Goal: Use online tool/utility: Utilize a website feature to perform a specific function

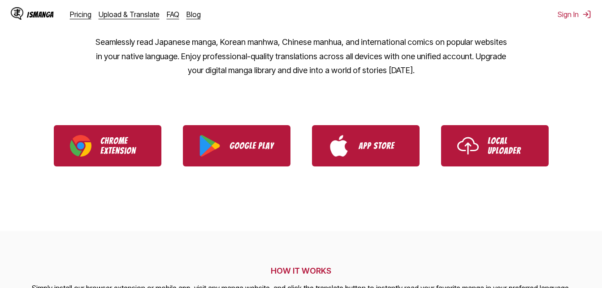
scroll to position [143, 0]
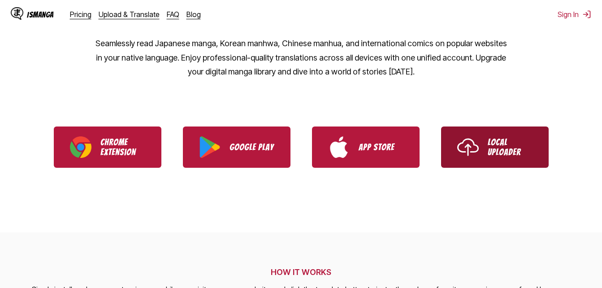
click at [520, 139] on p "Local Uploader" at bounding box center [509, 147] width 45 height 20
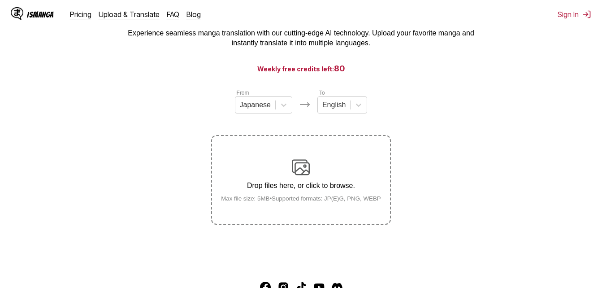
scroll to position [55, 0]
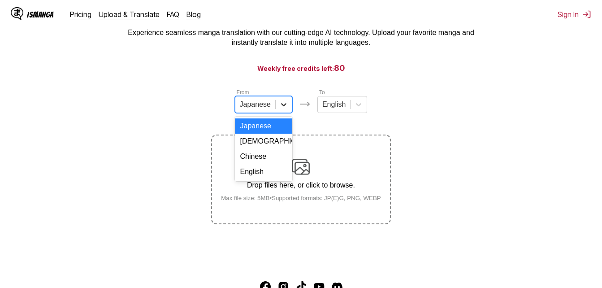
click at [278, 107] on div at bounding box center [284, 104] width 16 height 16
click at [260, 178] on div "English" at bounding box center [263, 171] width 57 height 15
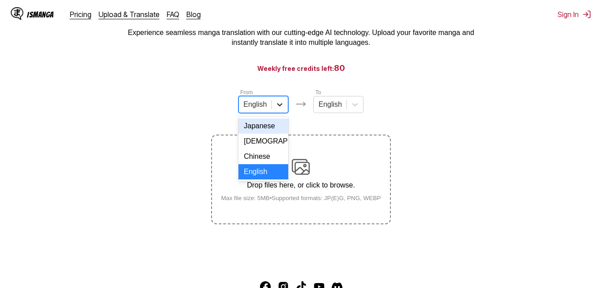
click at [280, 109] on icon at bounding box center [279, 104] width 9 height 9
click at [275, 130] on div "Japanese" at bounding box center [263, 125] width 50 height 15
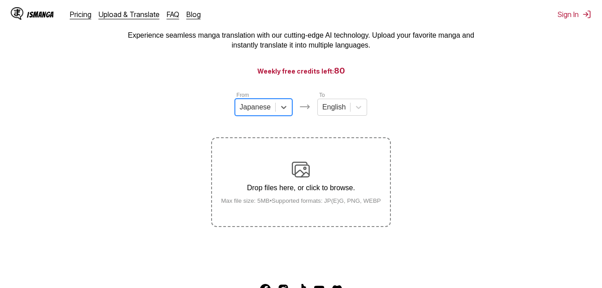
scroll to position [52, 0]
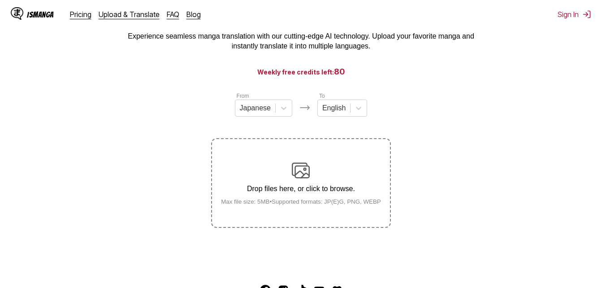
click at [306, 187] on p "Drop files here, or click to browse." at bounding box center [301, 189] width 174 height 8
click at [0, 0] on input "Drop files here, or click to browse. Max file size: 5MB • Supported formats: JP…" at bounding box center [0, 0] width 0 height 0
